Goal: Transaction & Acquisition: Book appointment/travel/reservation

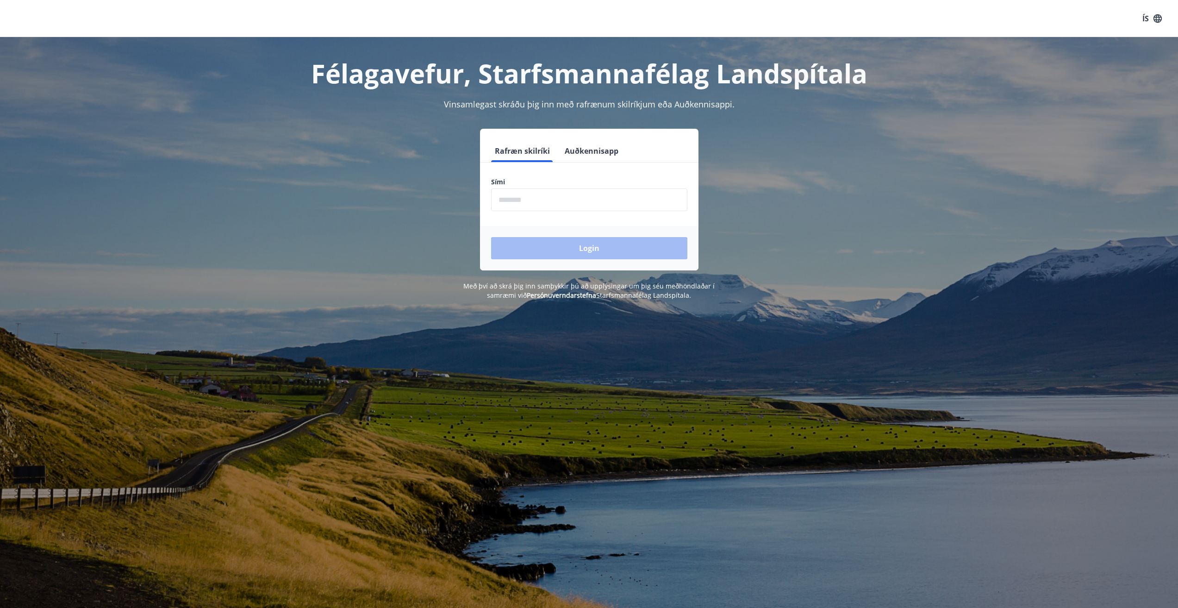
click at [577, 148] on button "Auðkennisapp" at bounding box center [591, 151] width 61 height 22
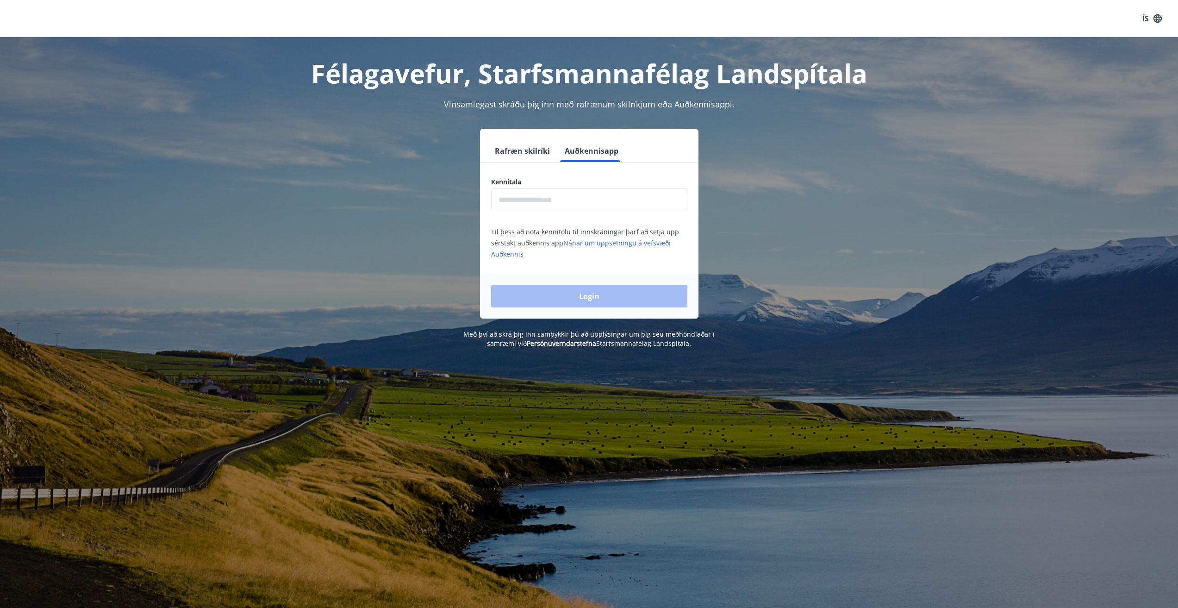
click at [559, 210] on input "text" at bounding box center [589, 199] width 196 height 23
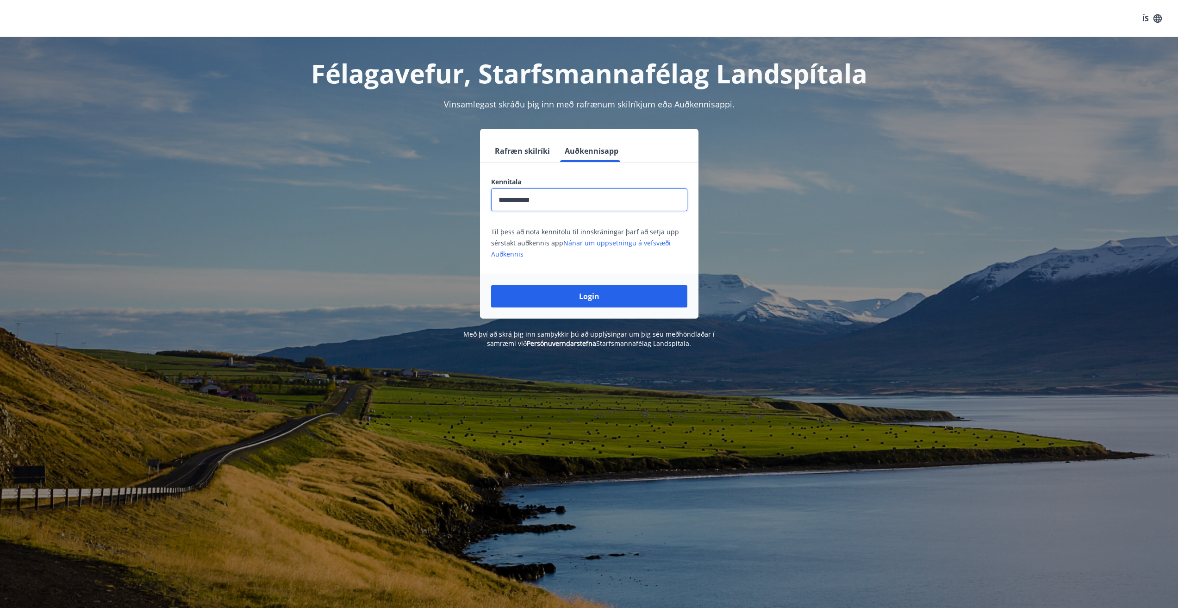
type input "**********"
click at [491, 285] on button "Login" at bounding box center [589, 296] width 196 height 22
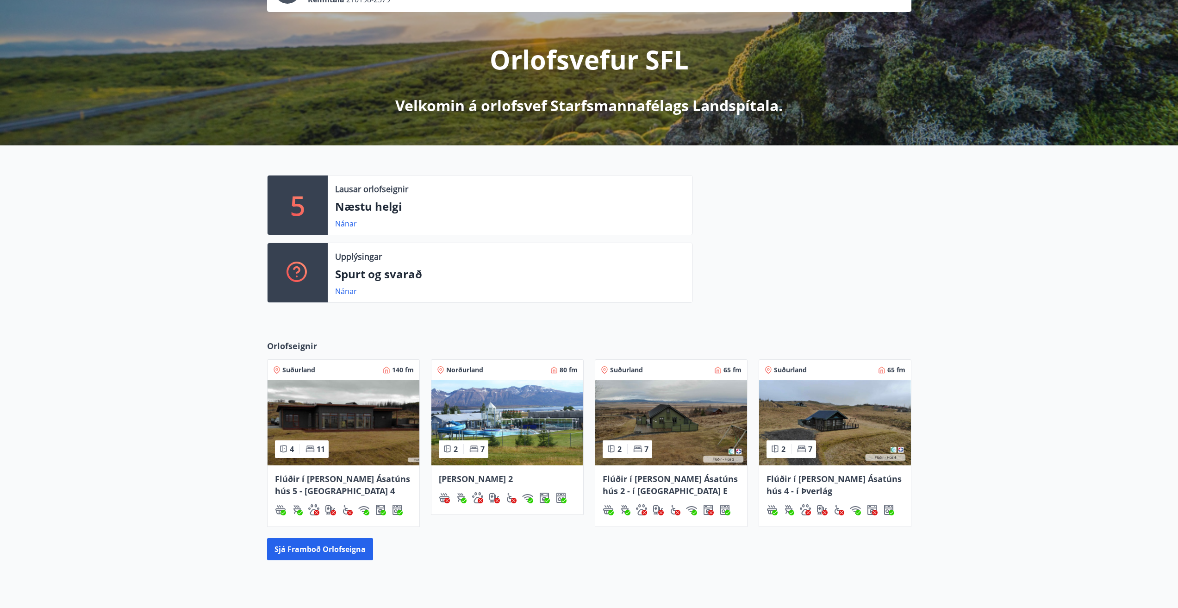
scroll to position [168, 0]
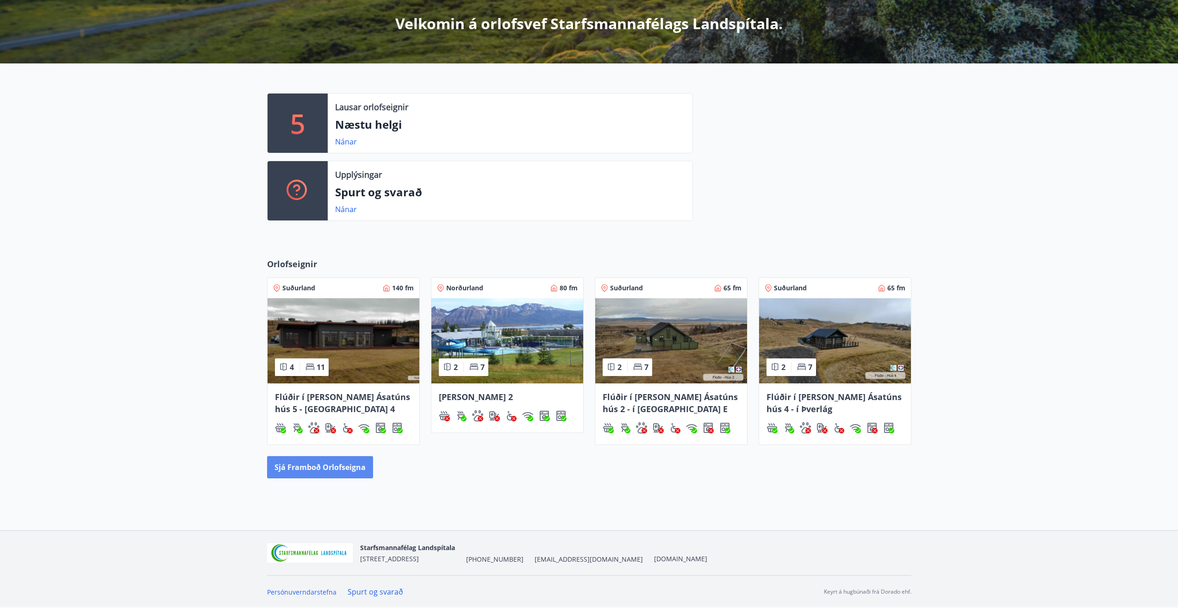
click at [353, 463] on button "Sjá framboð orlofseigna" at bounding box center [320, 467] width 106 height 22
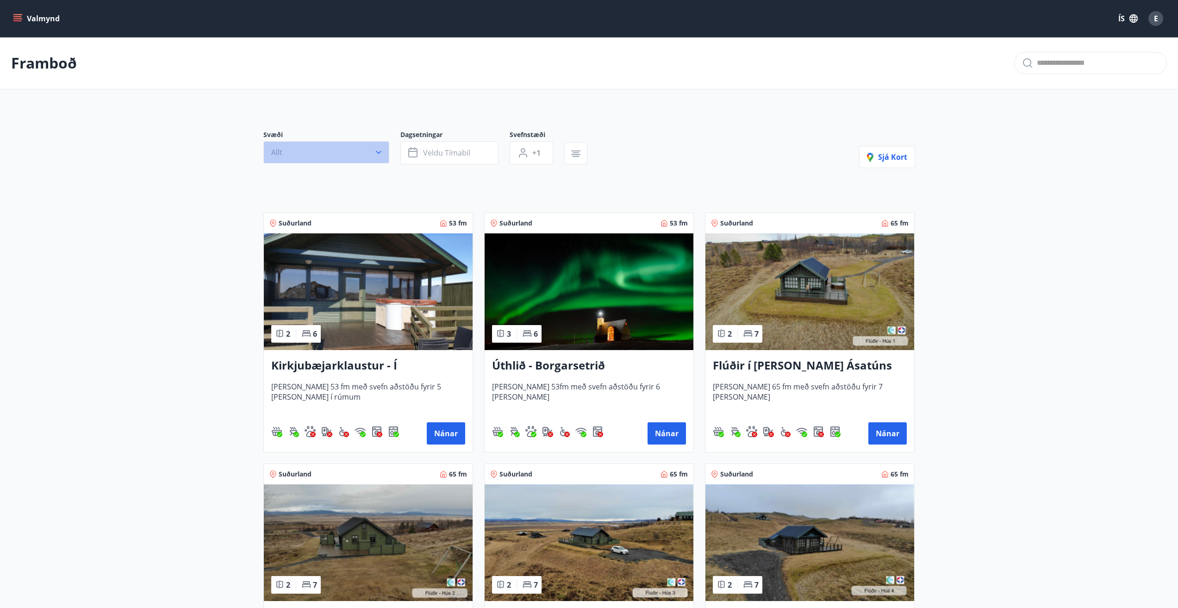
click at [370, 156] on button "Allt" at bounding box center [326, 152] width 126 height 22
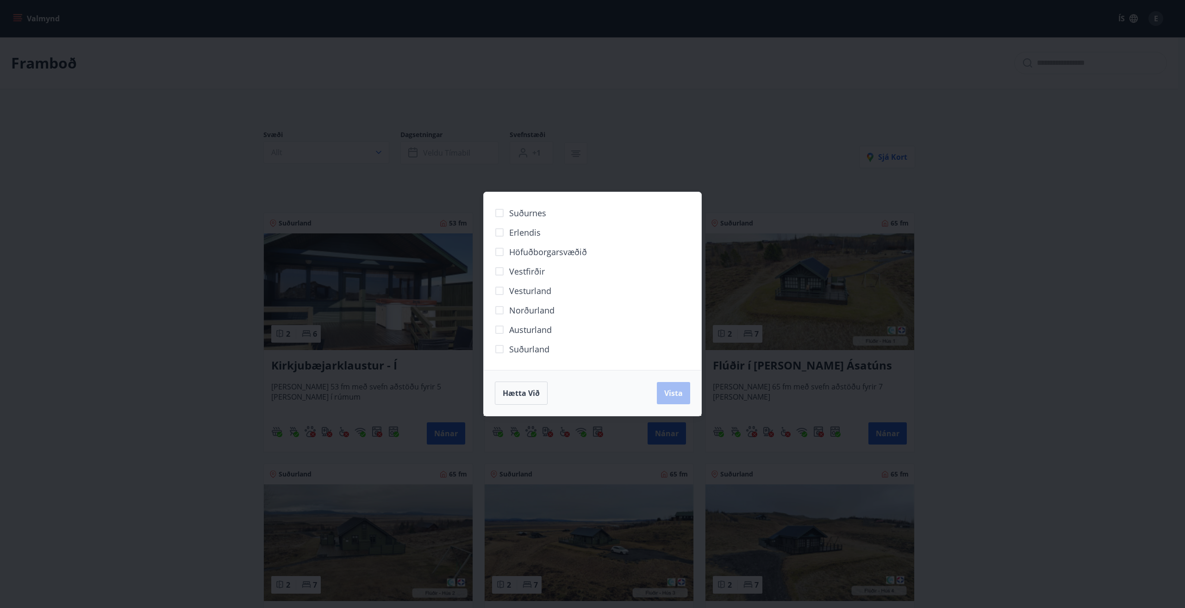
click at [534, 310] on span "Norðurland" at bounding box center [531, 310] width 45 height 12
click at [673, 395] on span "Vista" at bounding box center [673, 393] width 19 height 10
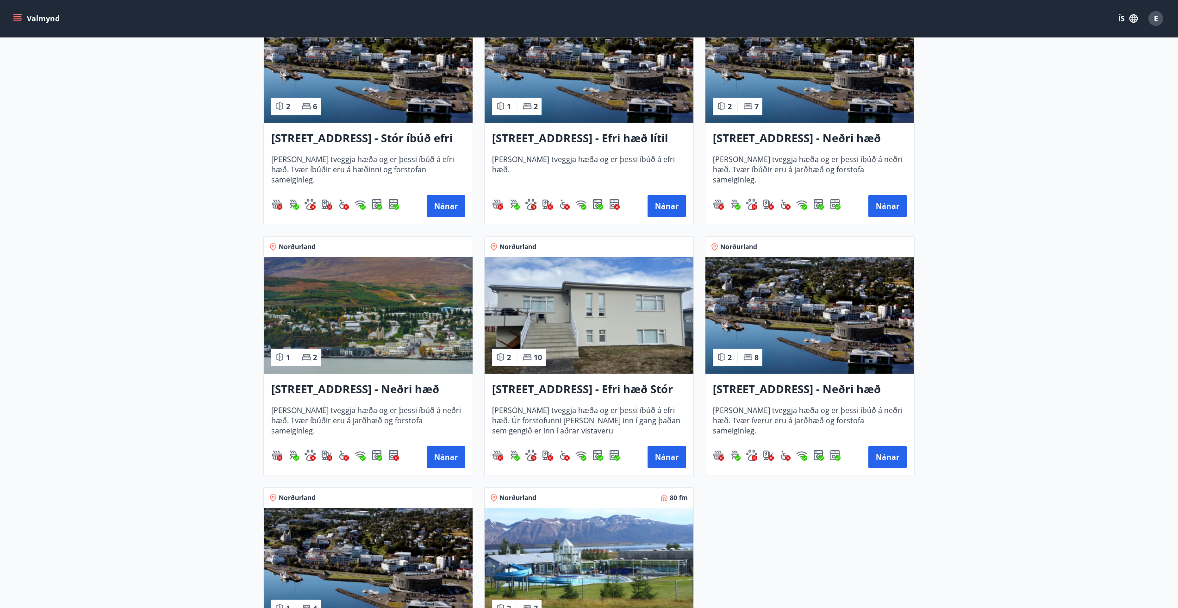
scroll to position [231, 0]
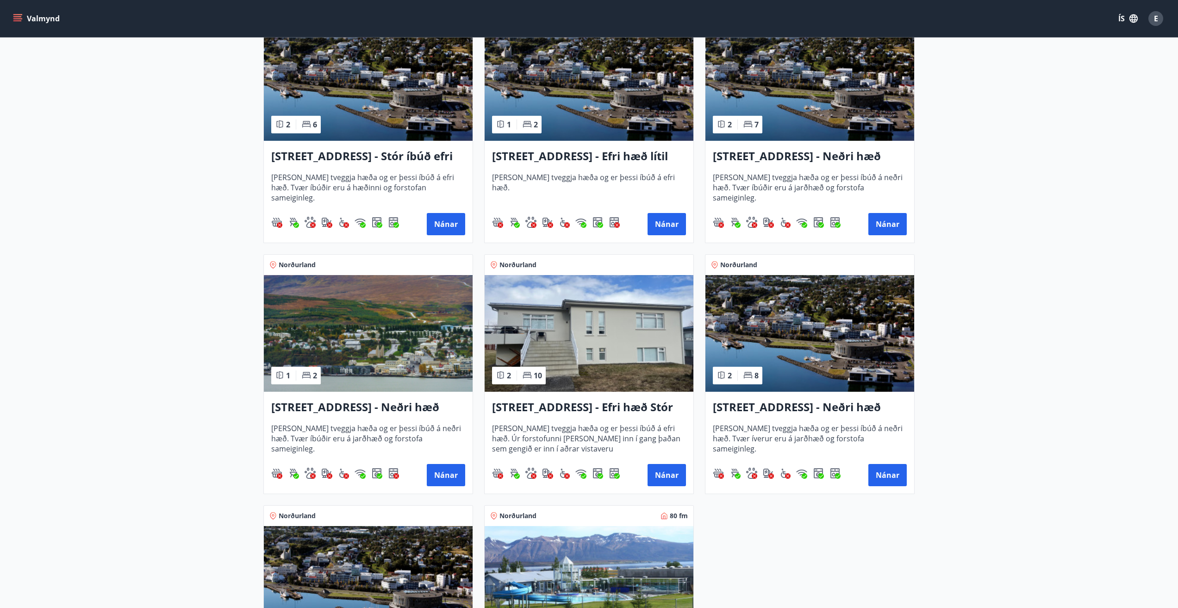
click at [622, 324] on img at bounding box center [589, 333] width 209 height 117
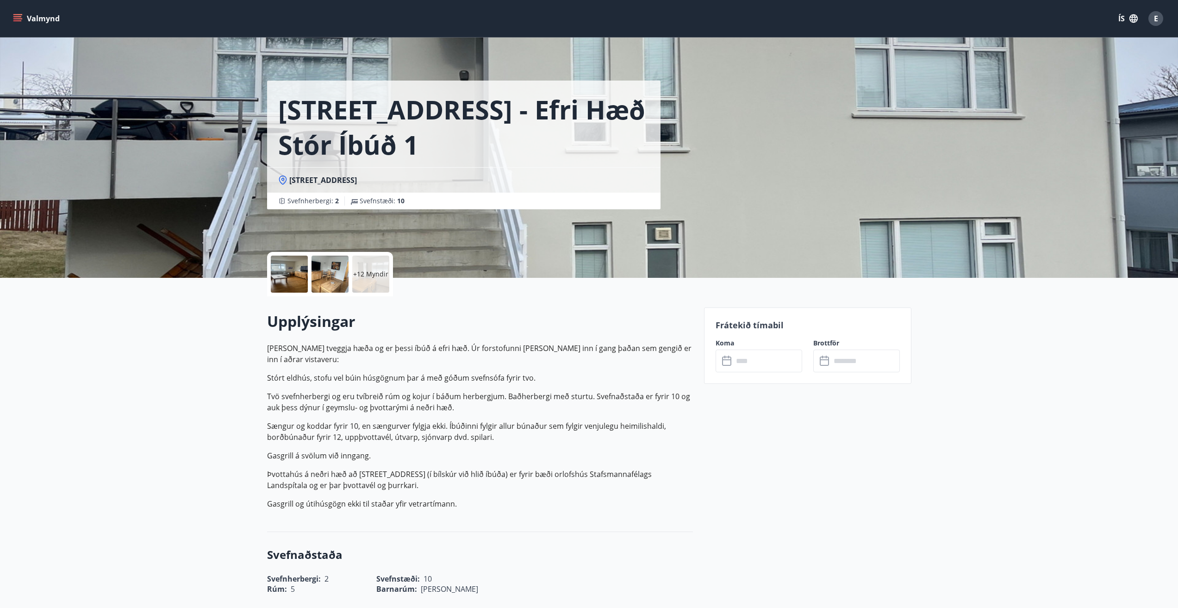
click at [17, 15] on icon "menu" at bounding box center [17, 18] width 9 height 9
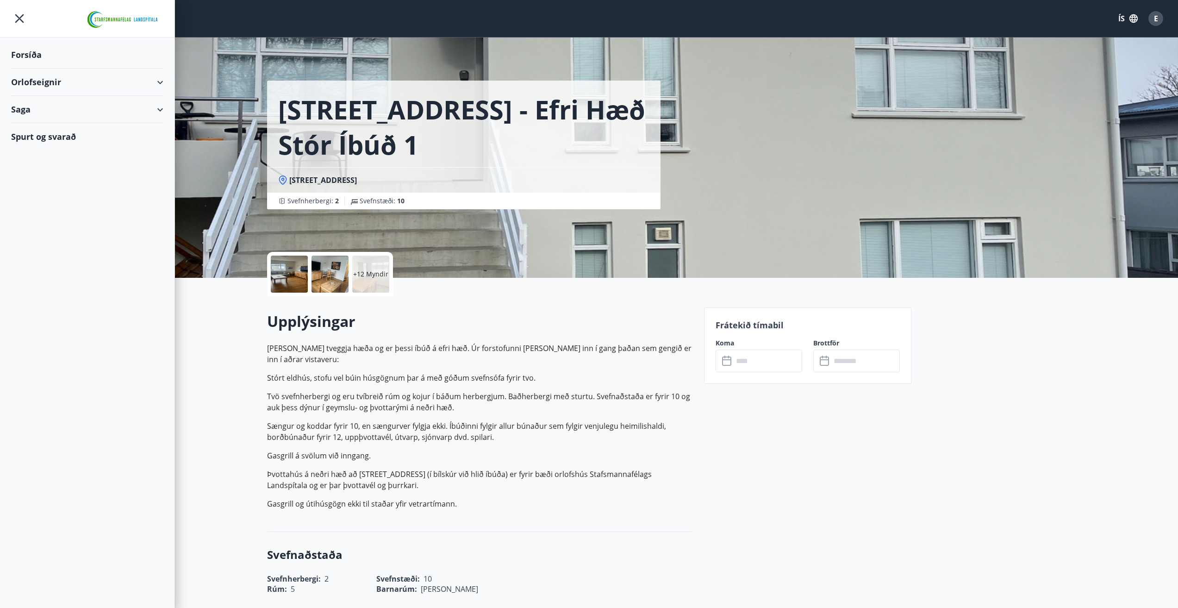
click at [61, 81] on div "Orlofseignir" at bounding box center [87, 82] width 152 height 27
click at [45, 119] on div "Bókunardagatal" at bounding box center [87, 124] width 137 height 19
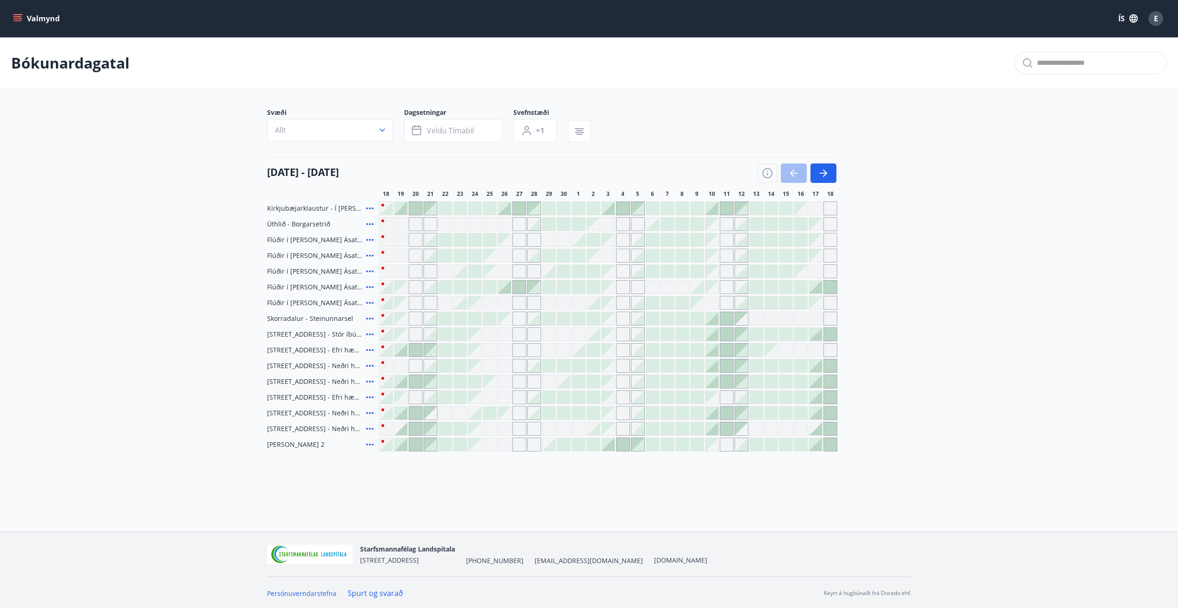
click at [624, 271] on div "Gráir dagar eru ekki bókanlegir" at bounding box center [623, 271] width 14 height 14
click at [824, 175] on icon "button" at bounding box center [823, 173] width 11 height 11
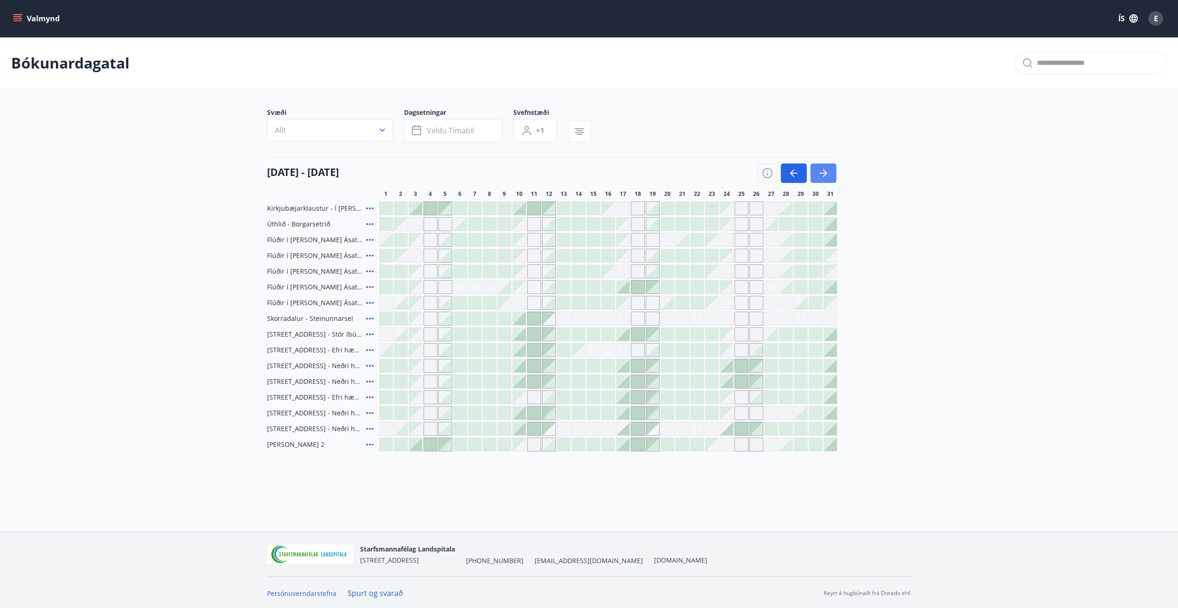
click at [825, 171] on icon "button" at bounding box center [825, 172] width 4 height 7
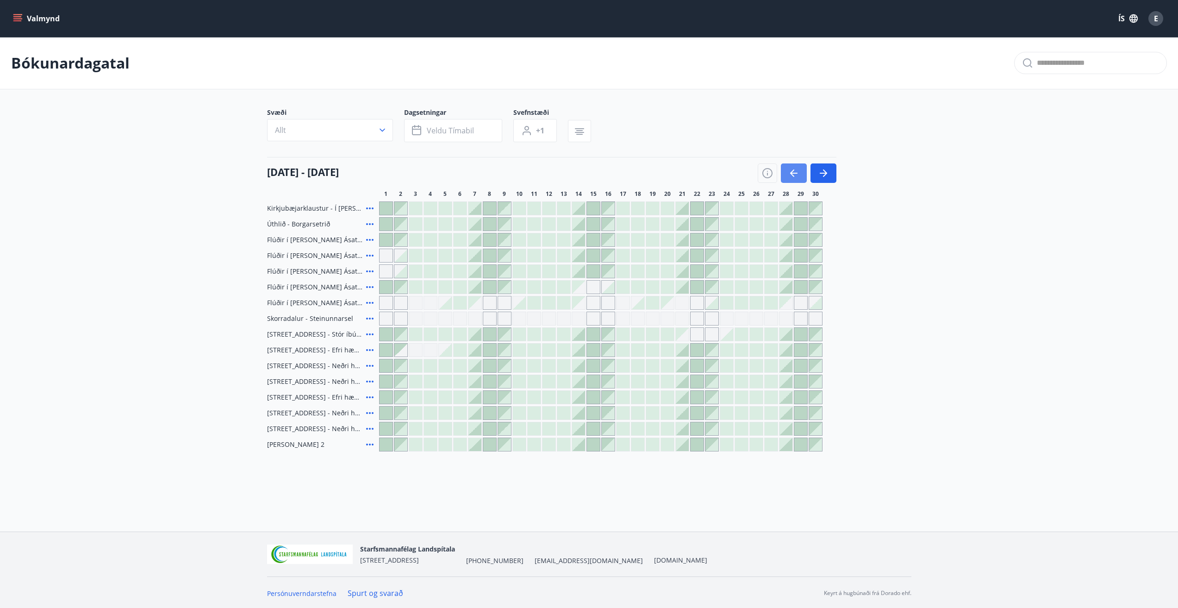
click at [804, 170] on button "button" at bounding box center [794, 172] width 26 height 19
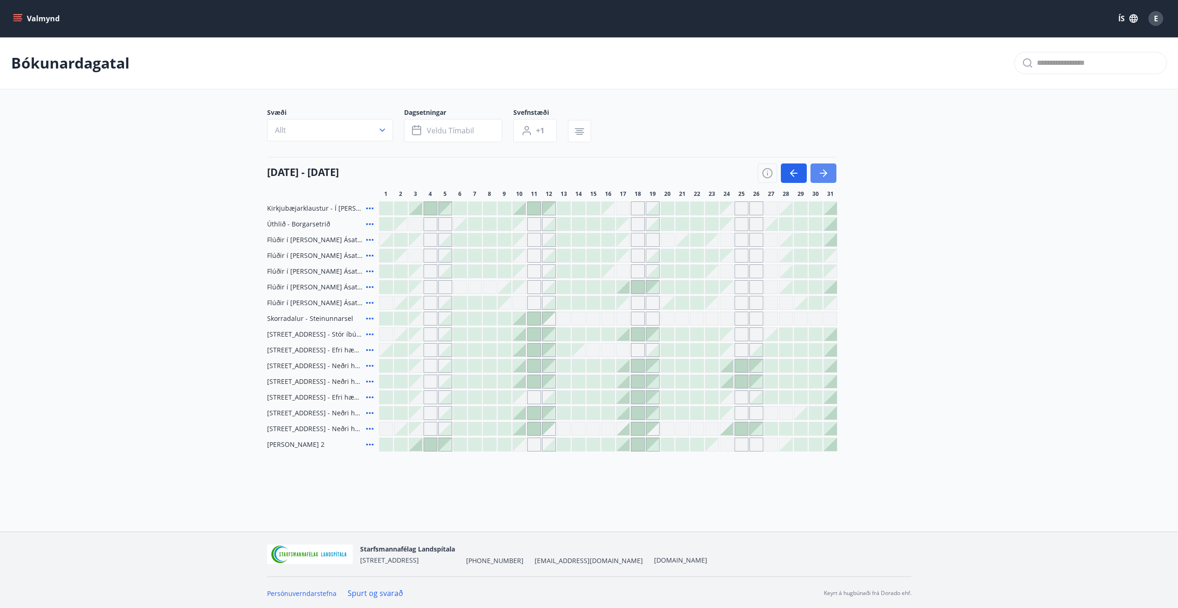
click at [825, 169] on icon "button" at bounding box center [823, 173] width 11 height 11
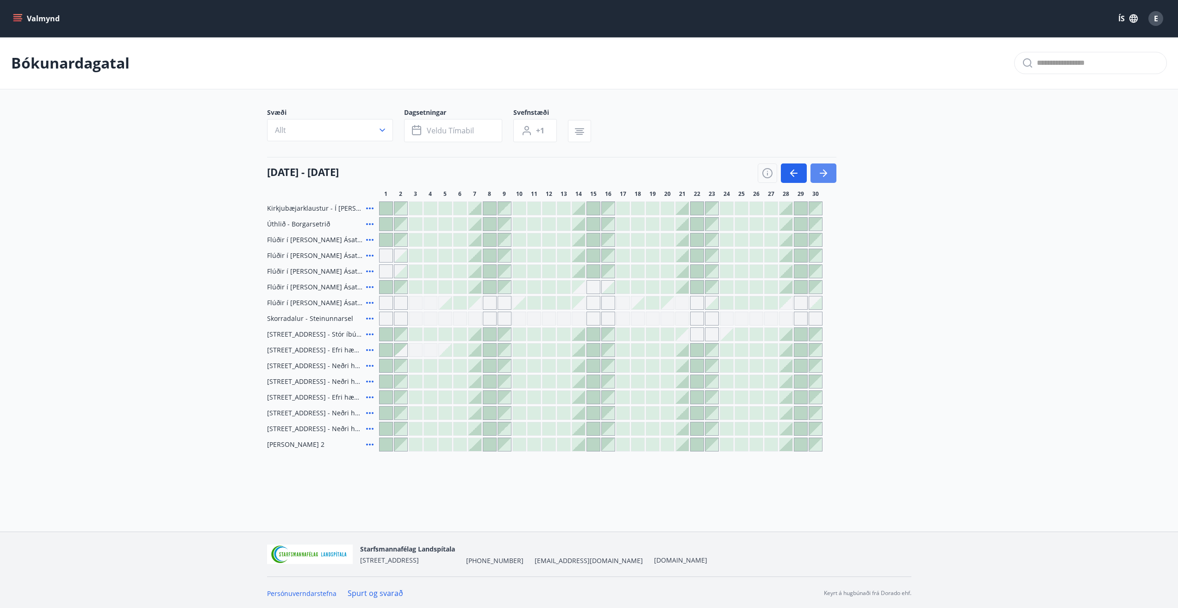
click at [822, 174] on icon "button" at bounding box center [823, 173] width 7 height 1
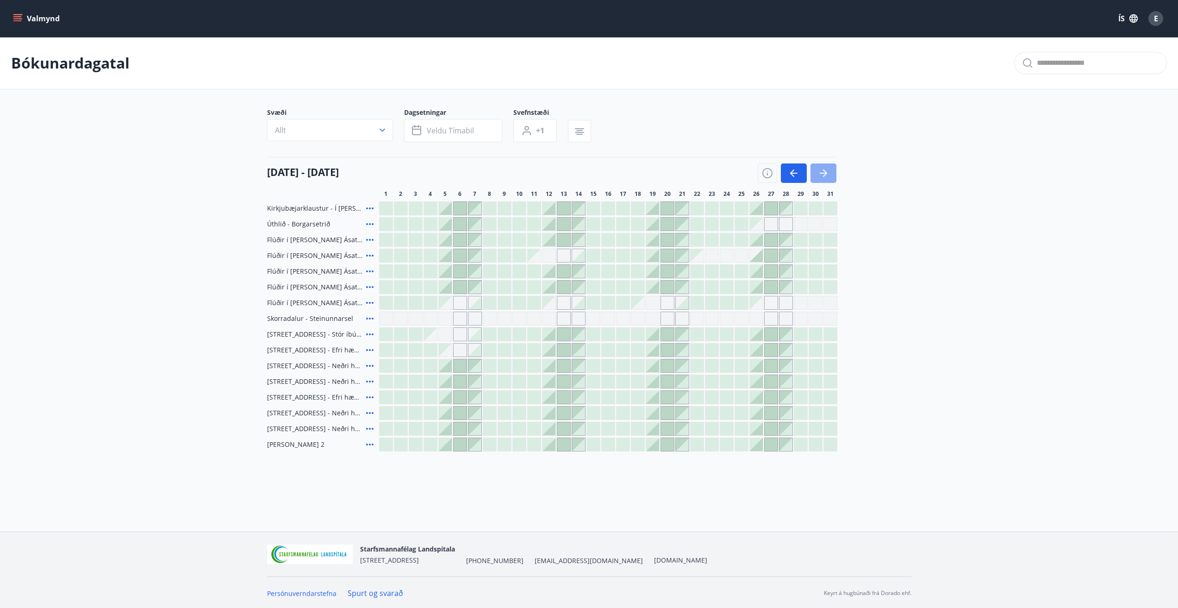
click at [822, 174] on icon "button" at bounding box center [823, 173] width 7 height 1
